Goal: Information Seeking & Learning: Find specific fact

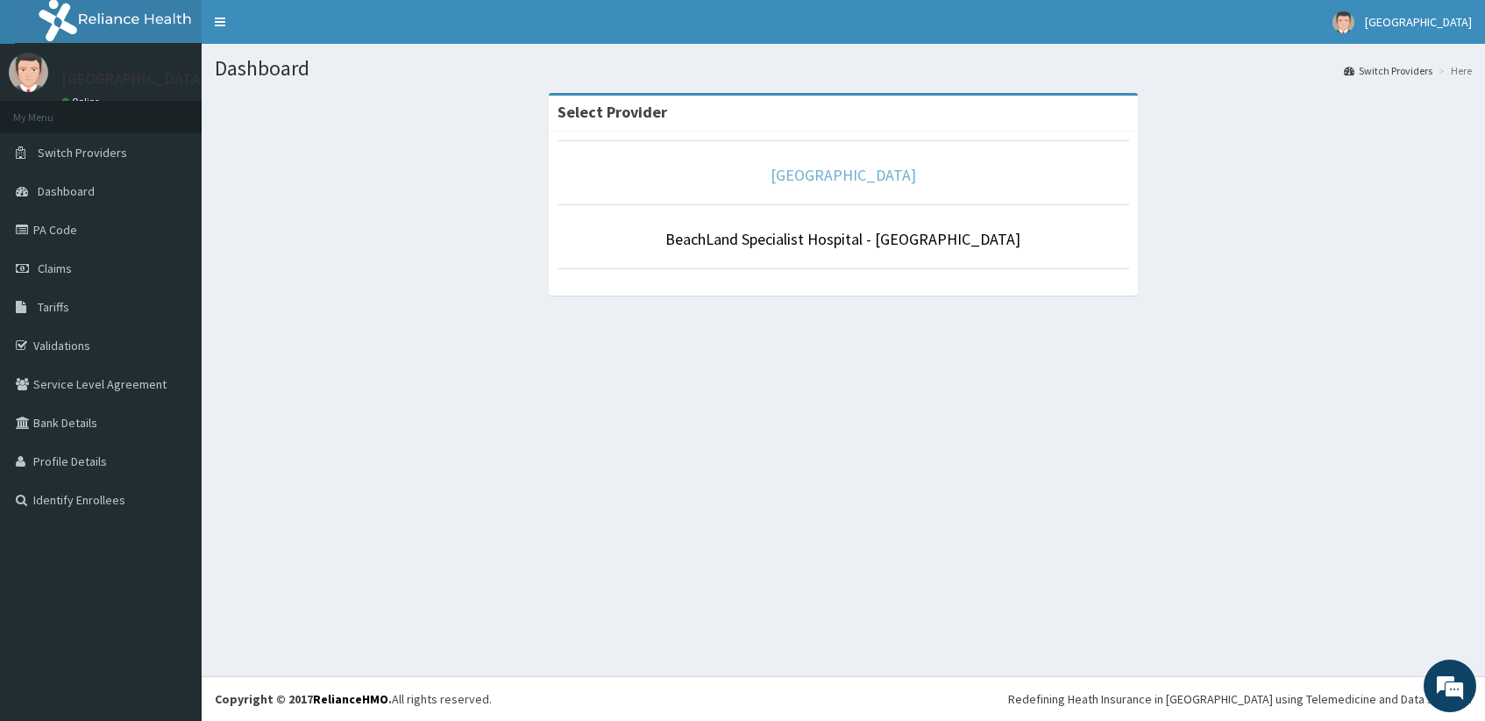
click at [819, 182] on link "[GEOGRAPHIC_DATA]" at bounding box center [844, 175] width 146 height 20
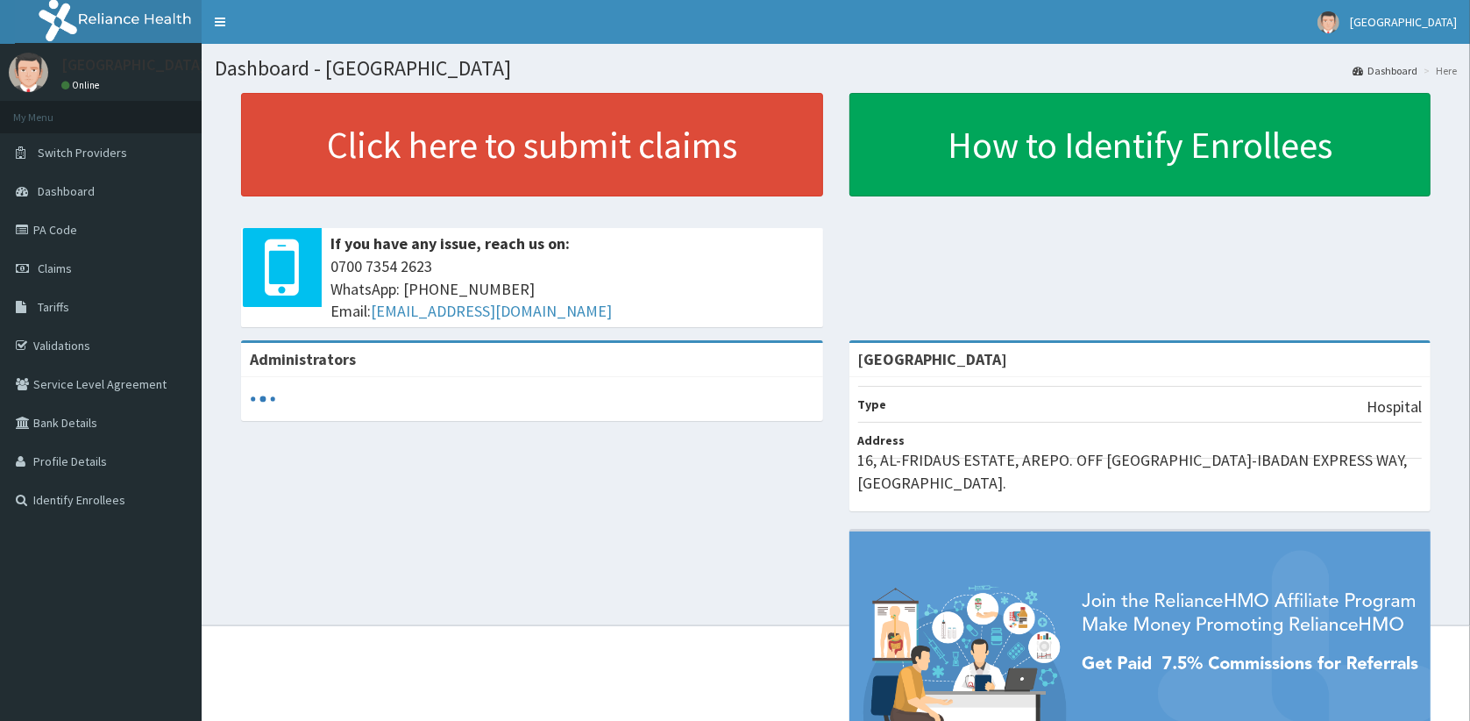
click at [72, 229] on link "PA Code" at bounding box center [101, 229] width 202 height 39
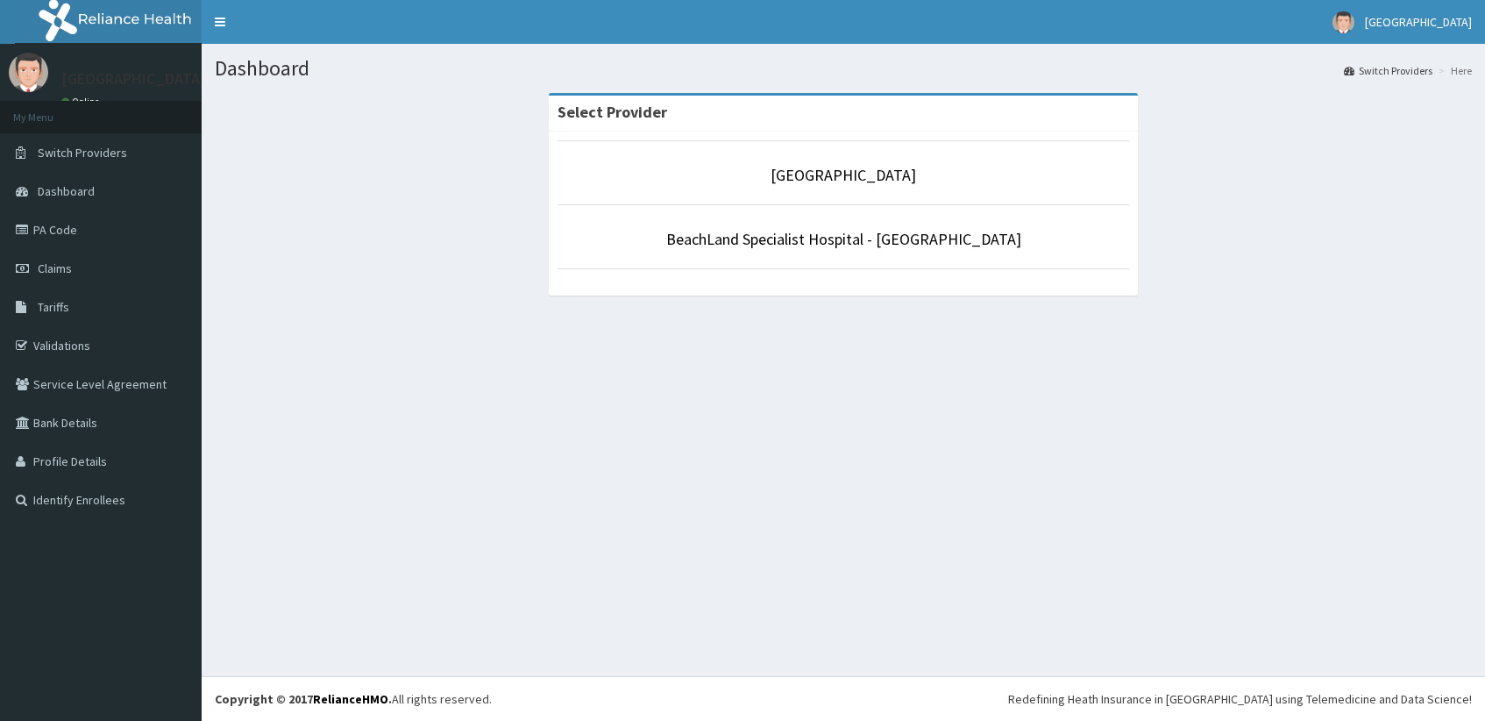
click at [80, 317] on link "Tariffs" at bounding box center [101, 307] width 202 height 39
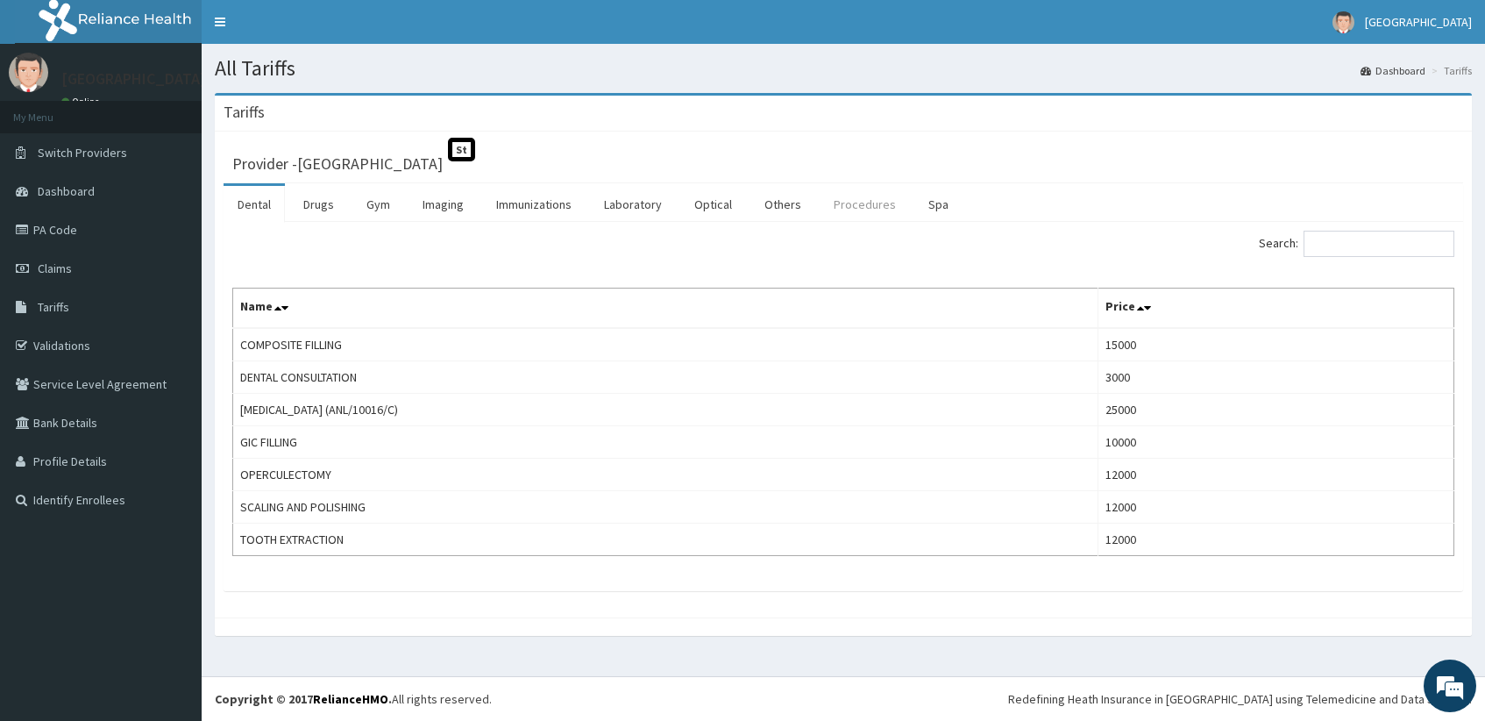
click at [837, 198] on link "Procedures" at bounding box center [865, 204] width 90 height 37
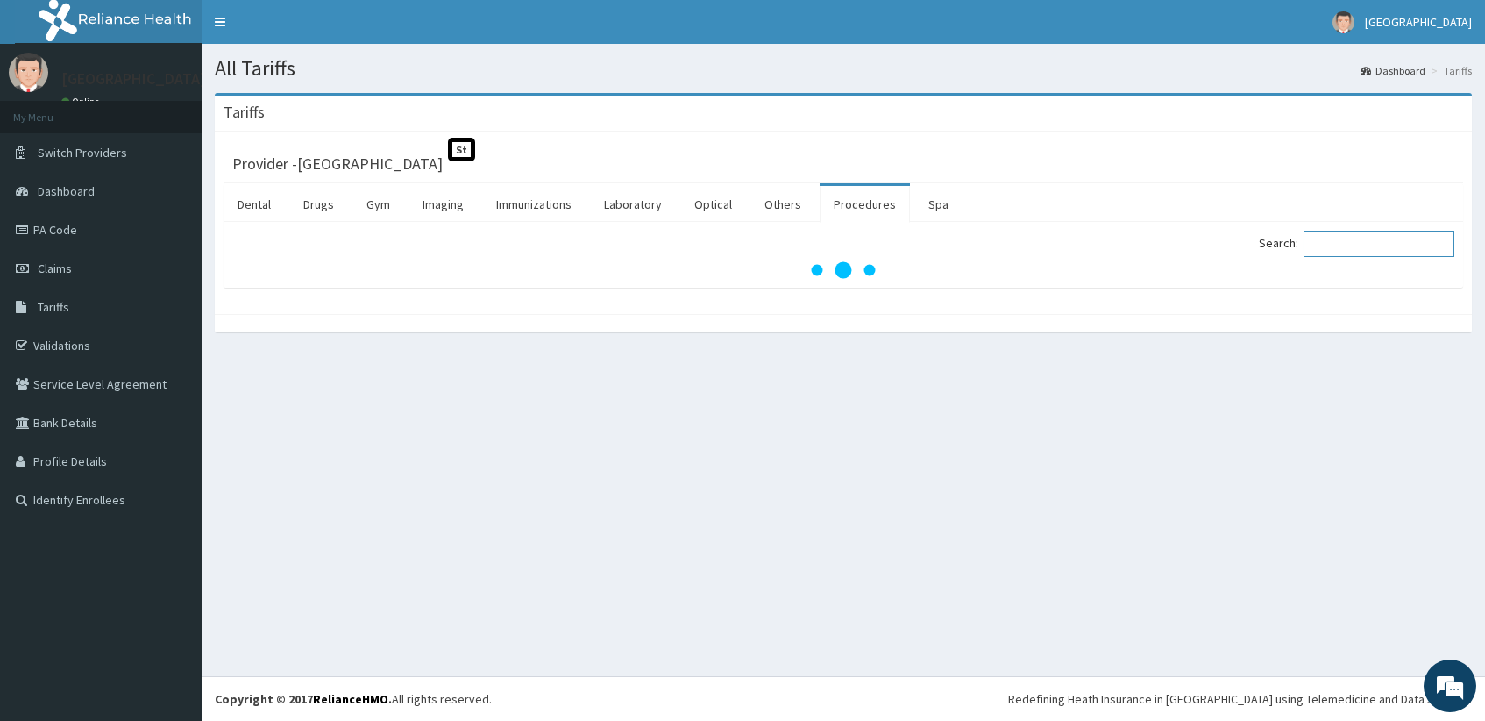
click at [1377, 246] on input "Search:" at bounding box center [1379, 244] width 151 height 26
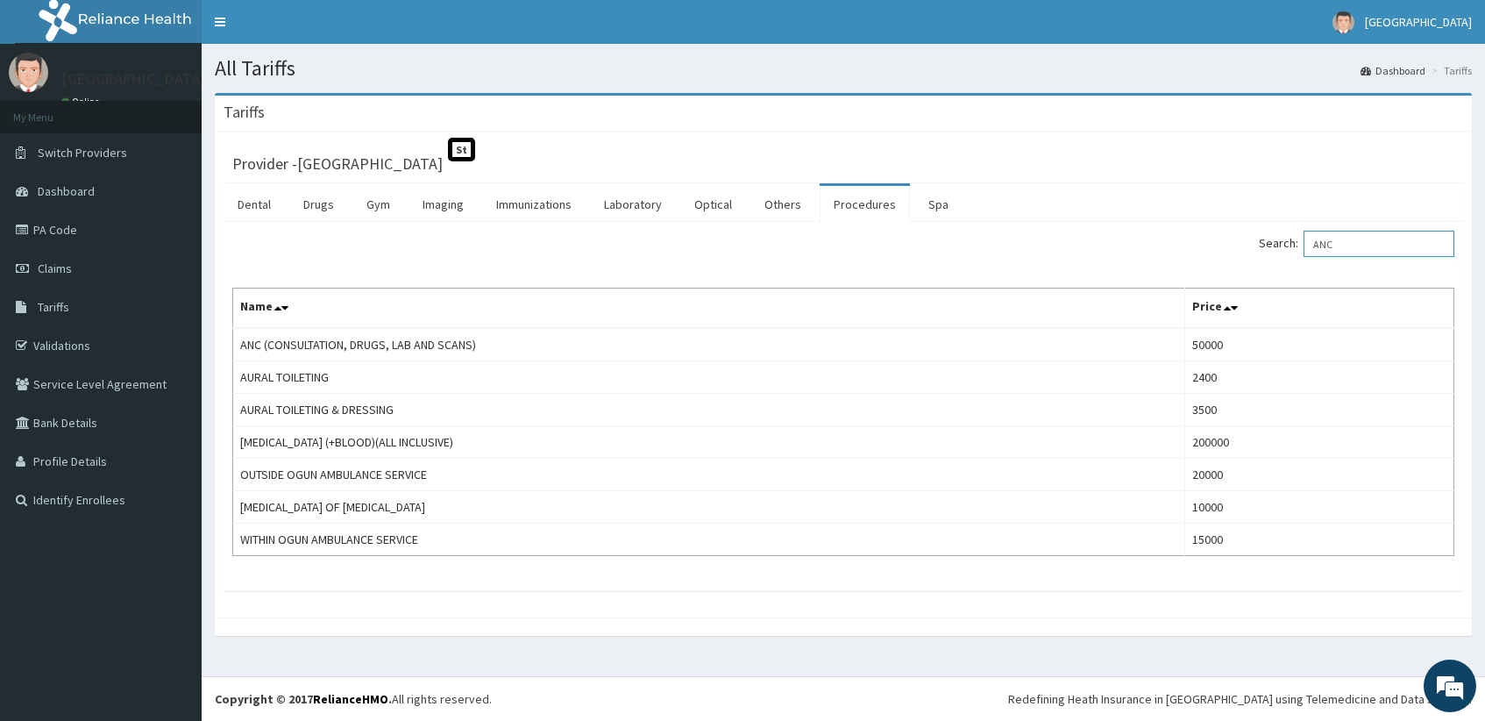
type input "ANC"
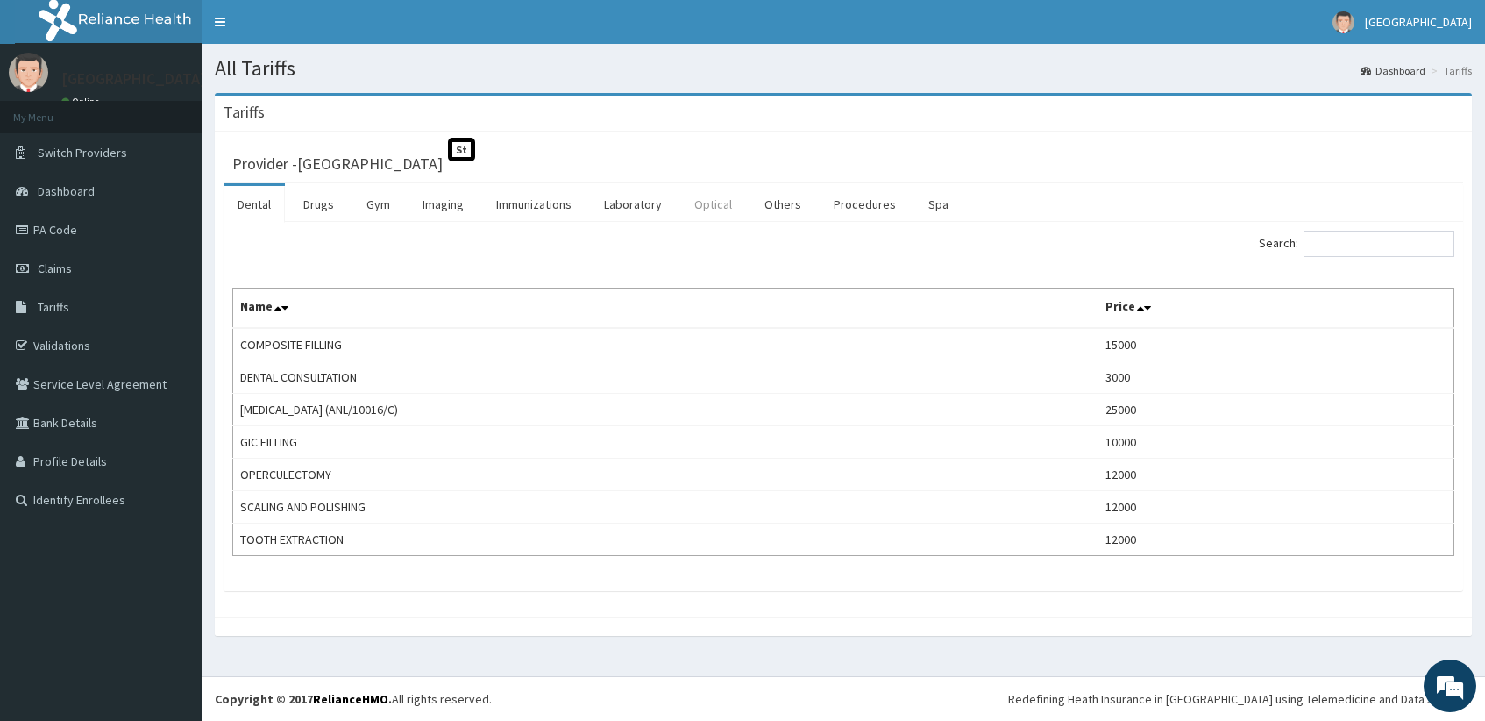
click at [702, 204] on link "Optical" at bounding box center [713, 204] width 66 height 37
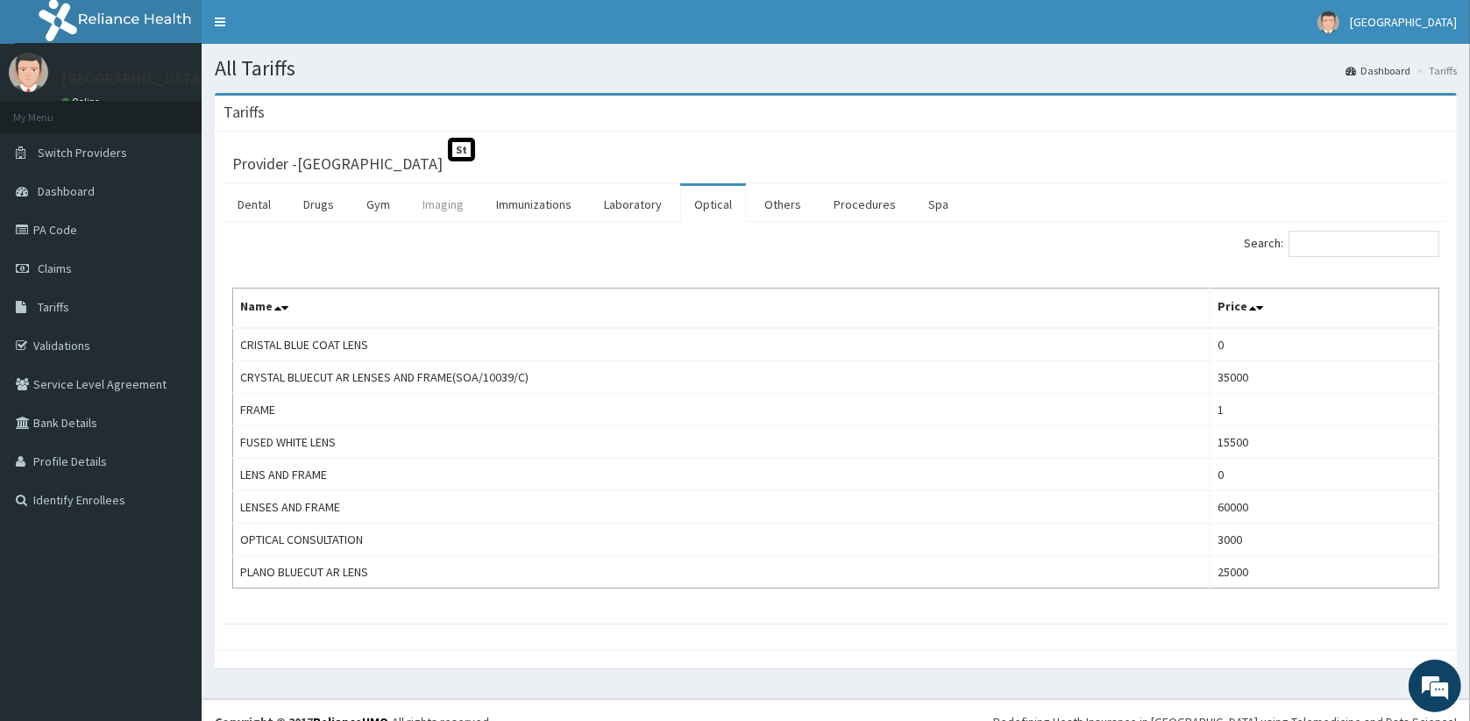
drag, startPoint x: 425, startPoint y: 210, endPoint x: 435, endPoint y: 204, distance: 11.0
click at [427, 210] on link "Imaging" at bounding box center [443, 204] width 69 height 37
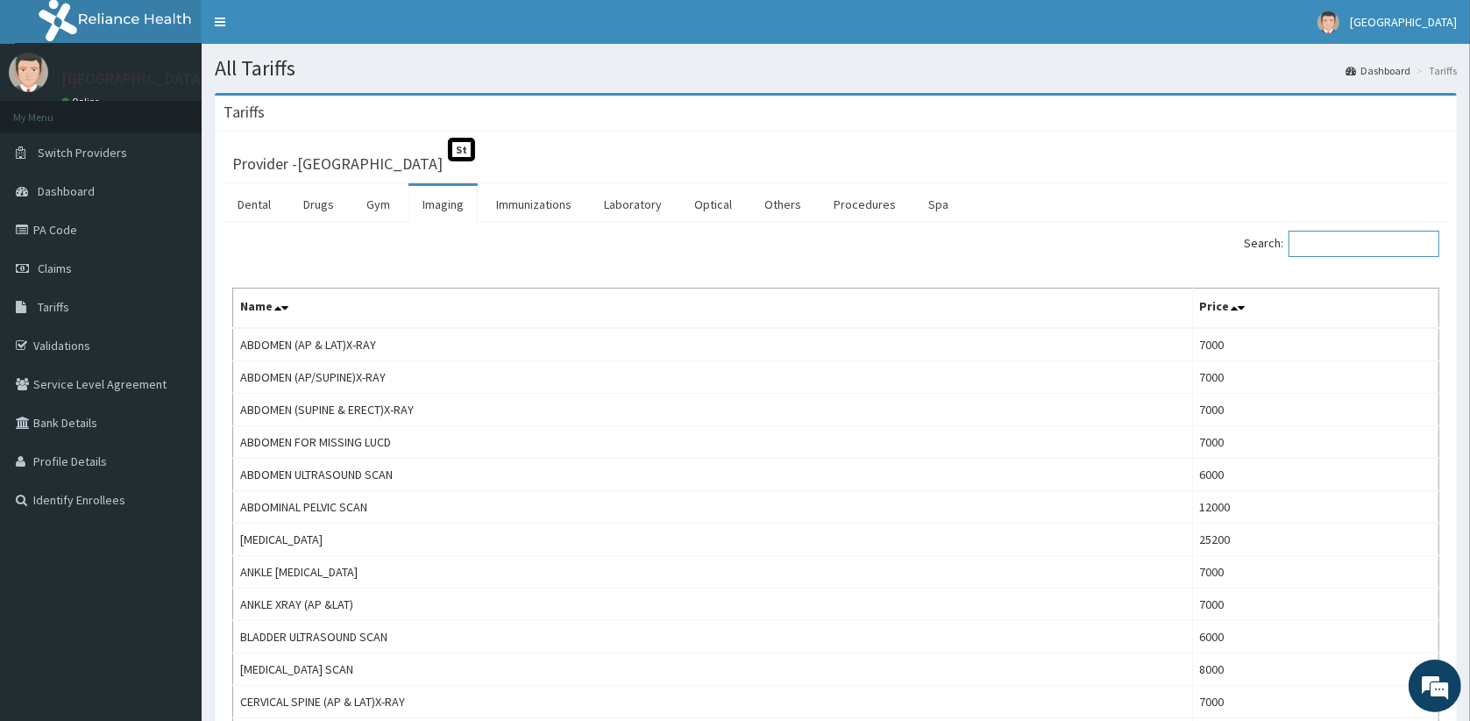
click at [1356, 242] on input "Search:" at bounding box center [1364, 244] width 151 height 26
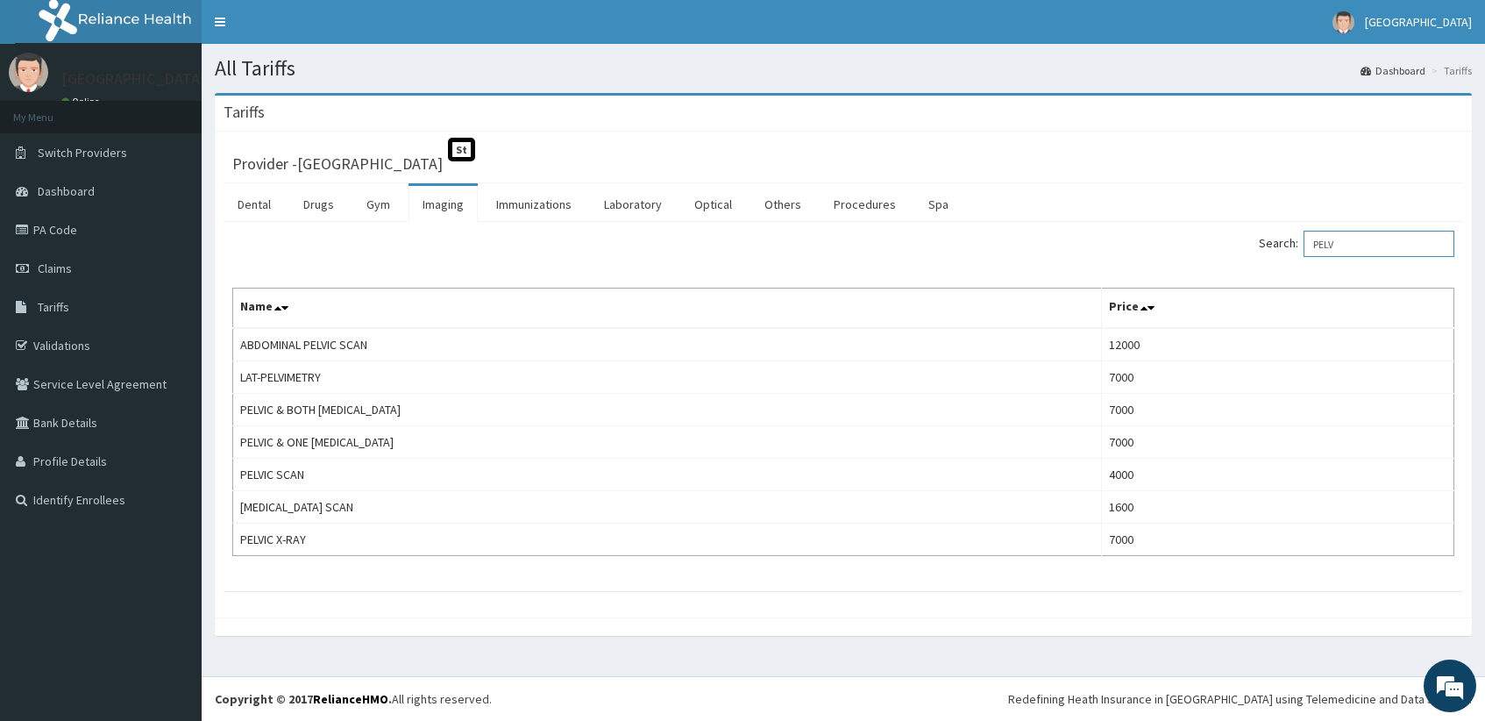
type input "PELV"
